Goal: Information Seeking & Learning: Learn about a topic

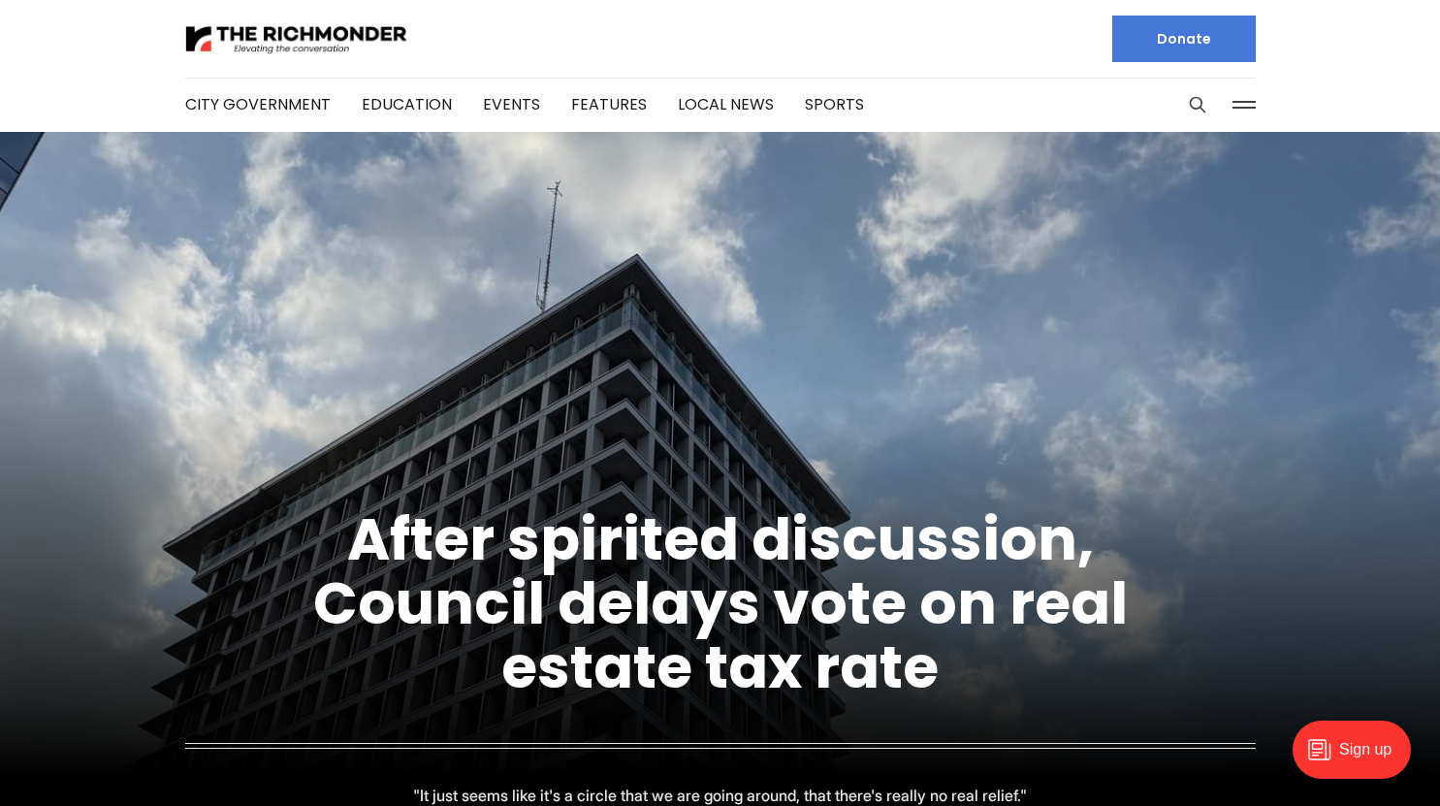
click at [1247, 101] on button at bounding box center [1244, 104] width 29 height 29
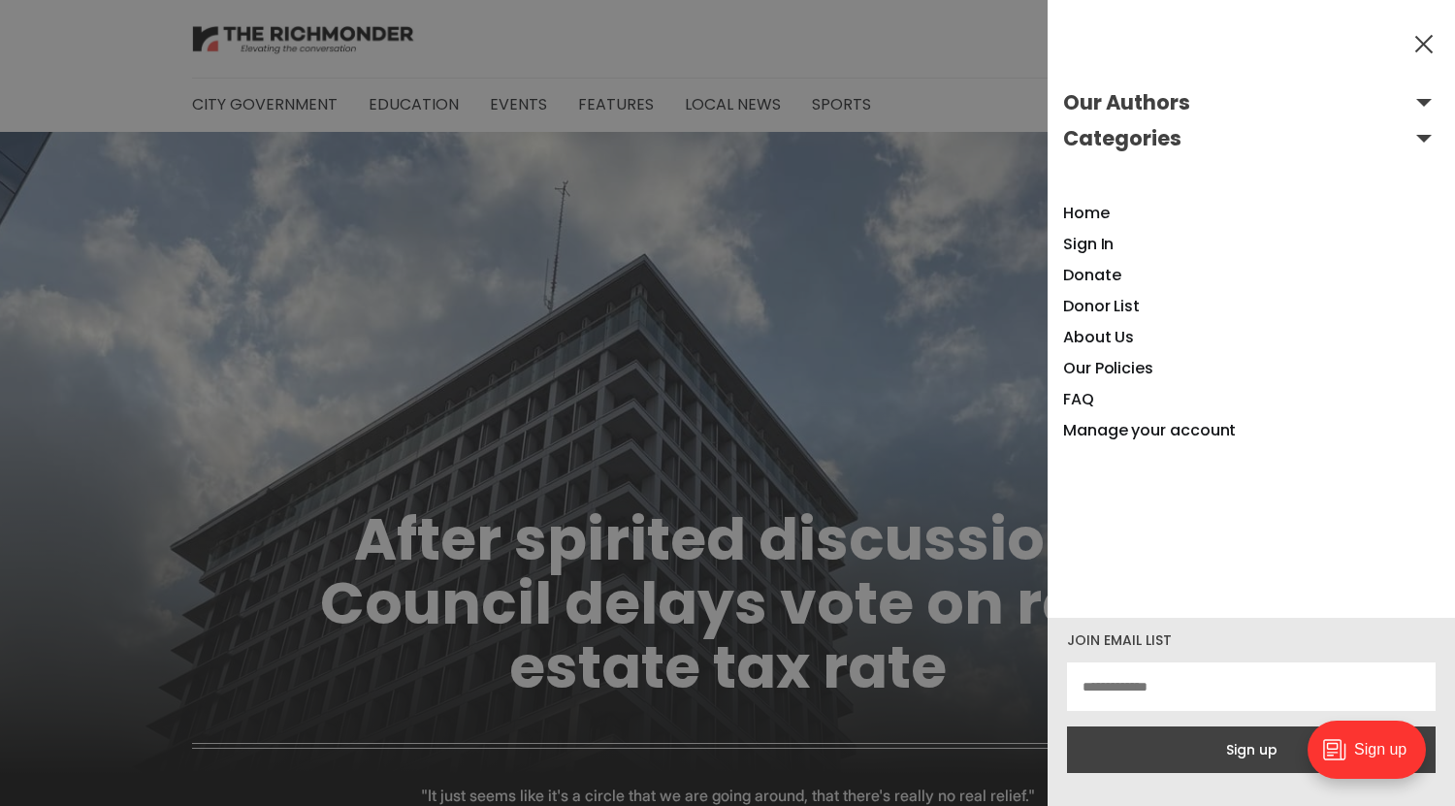
click at [1419, 51] on button at bounding box center [1423, 43] width 29 height 29
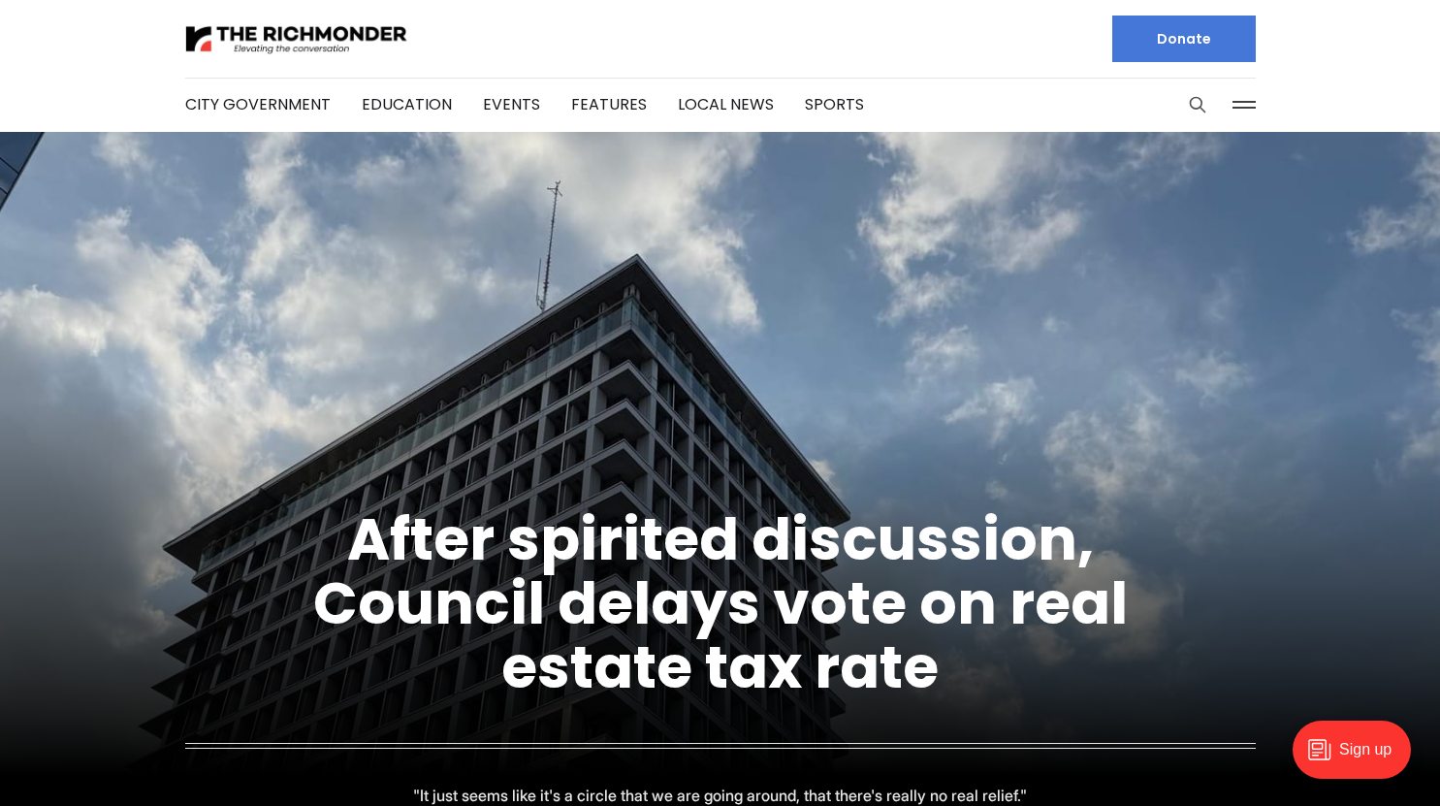
click at [1197, 108] on icon "Search this site" at bounding box center [1197, 104] width 19 height 19
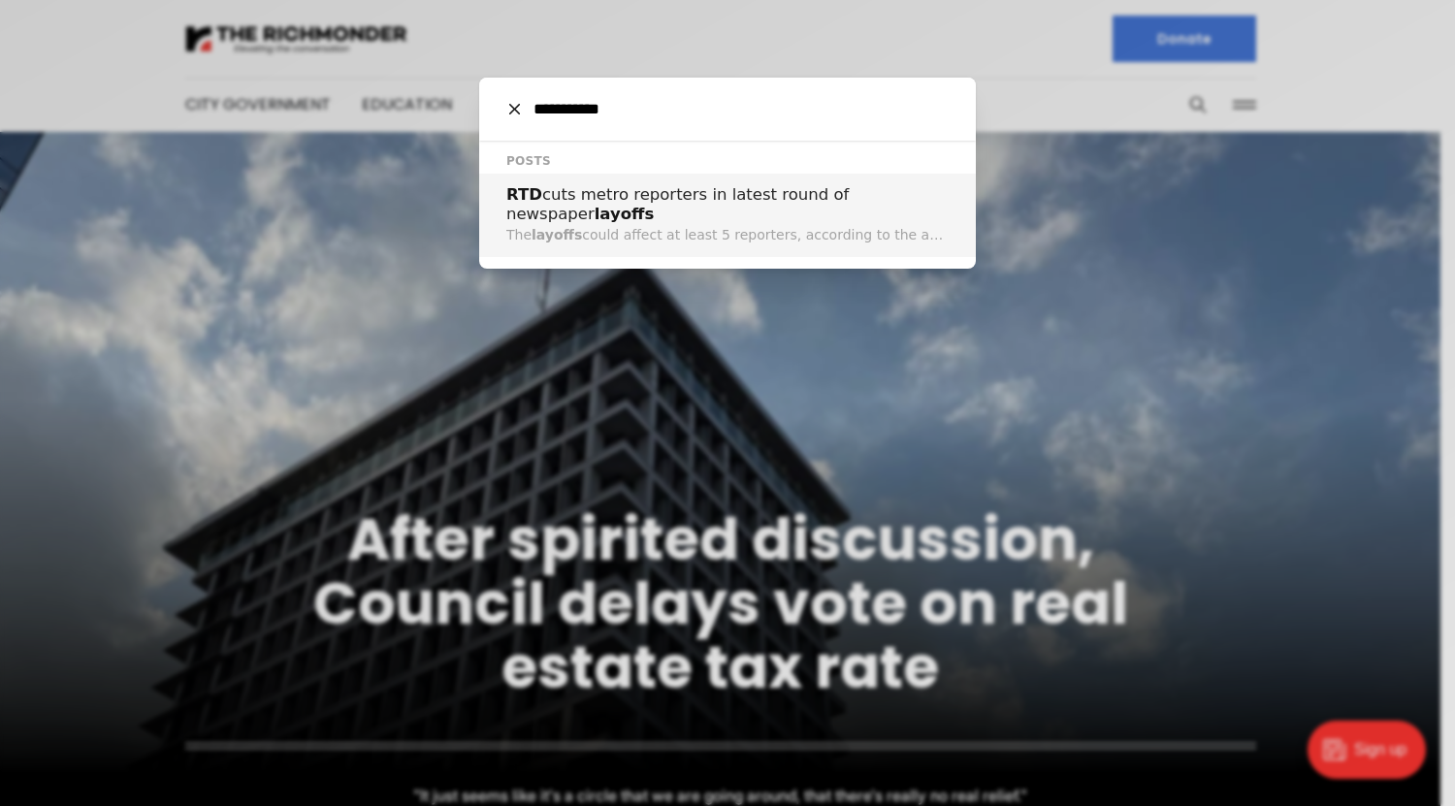
type input "**********"
click at [595, 212] on span "layoffs" at bounding box center [625, 214] width 60 height 18
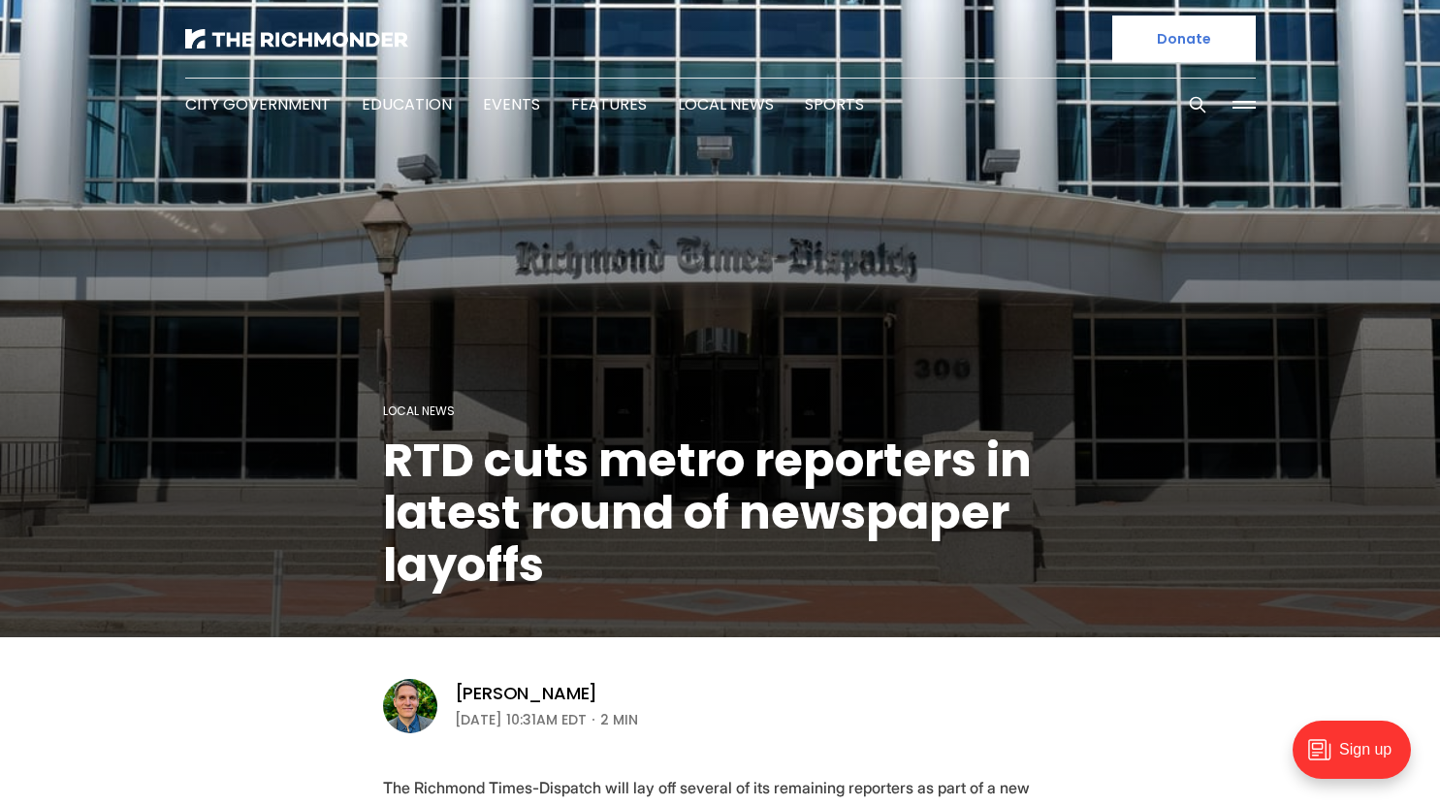
click at [1045, 706] on header "Local News RTD cuts metro reporters in latest round of newspaper layoffs Graham…" at bounding box center [720, 367] width 1440 height 735
